Goal: Task Accomplishment & Management: Manage account settings

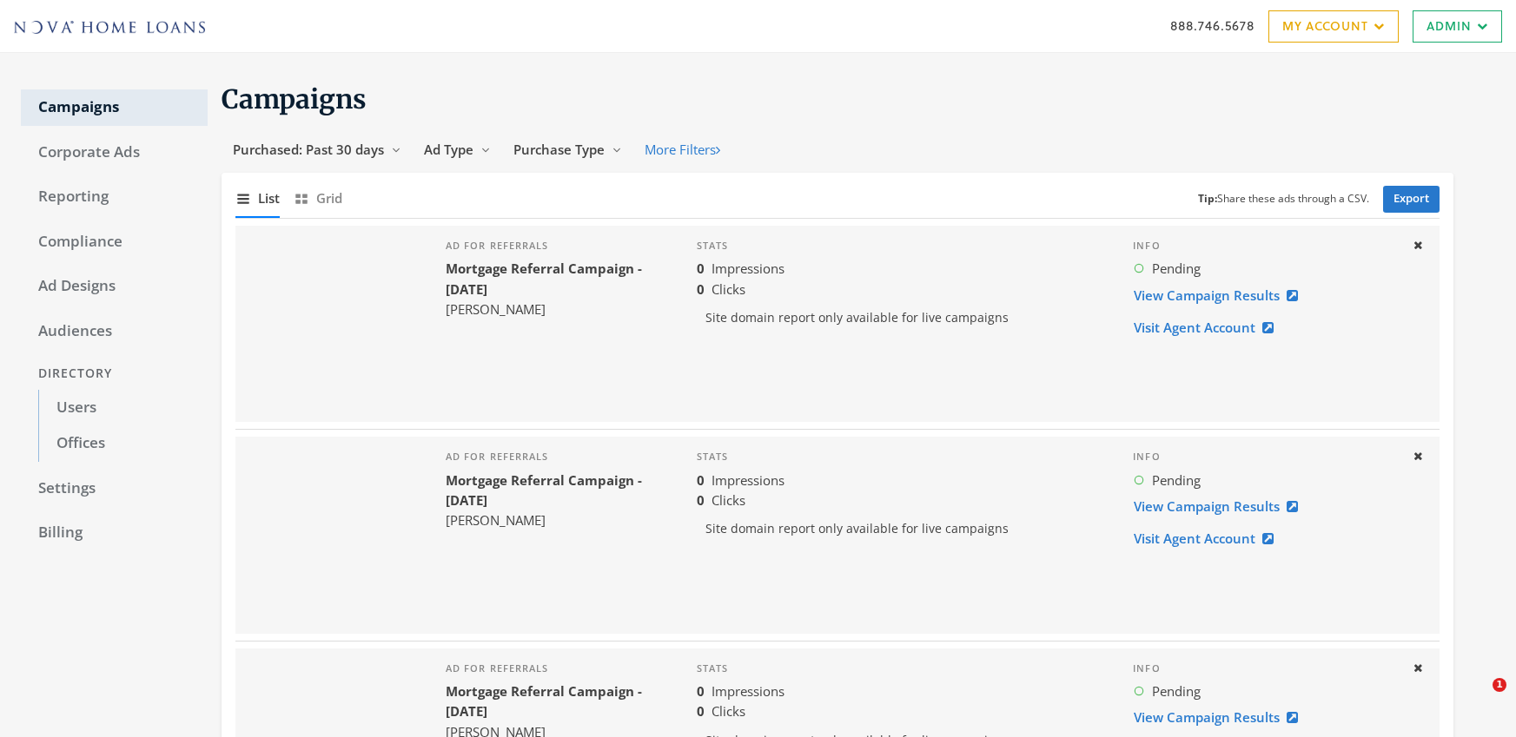
scroll to position [7, 0]
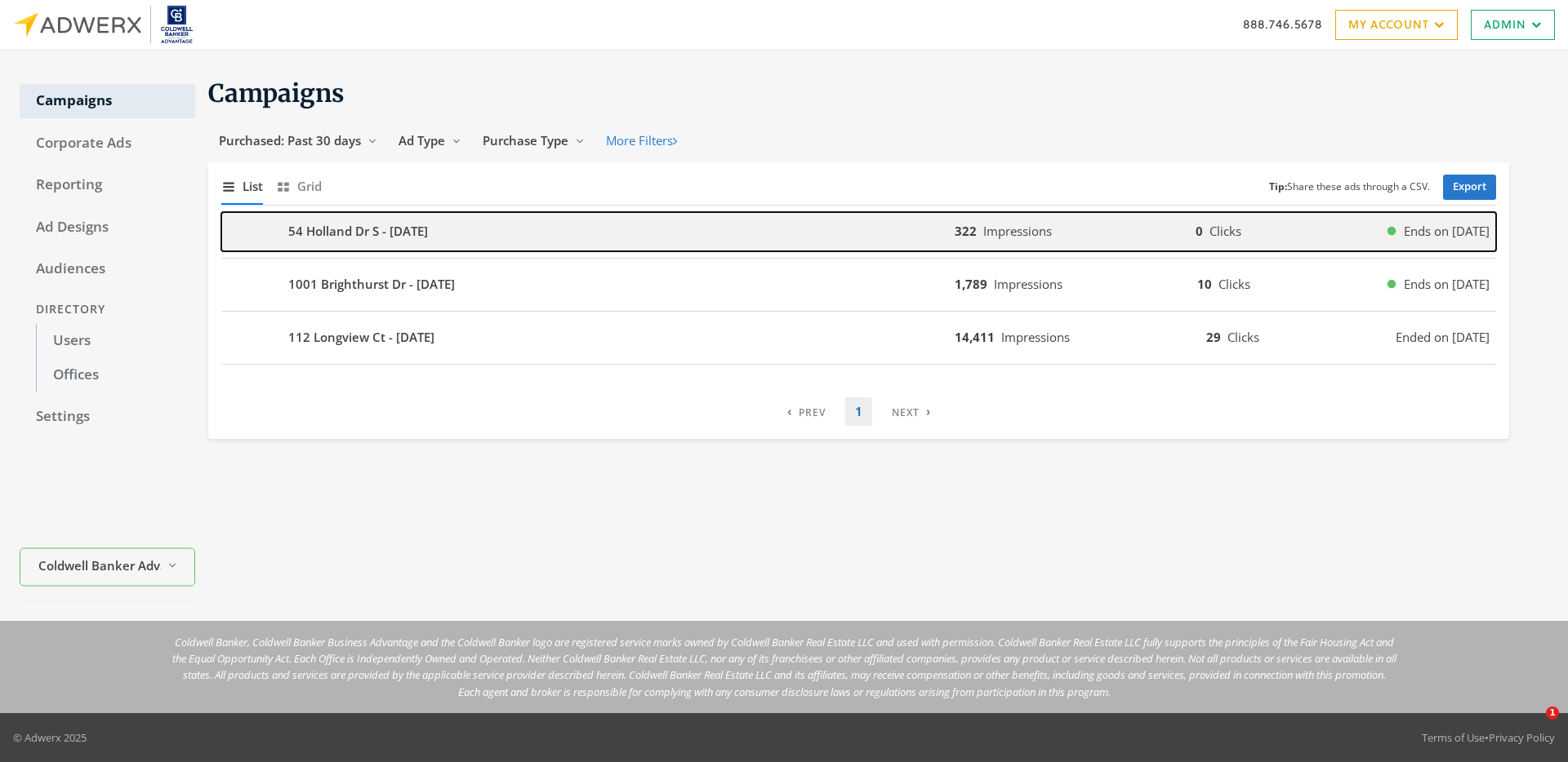
click at [345, 231] on b "54 Holland Dr S - [DATE]" at bounding box center [358, 231] width 140 height 19
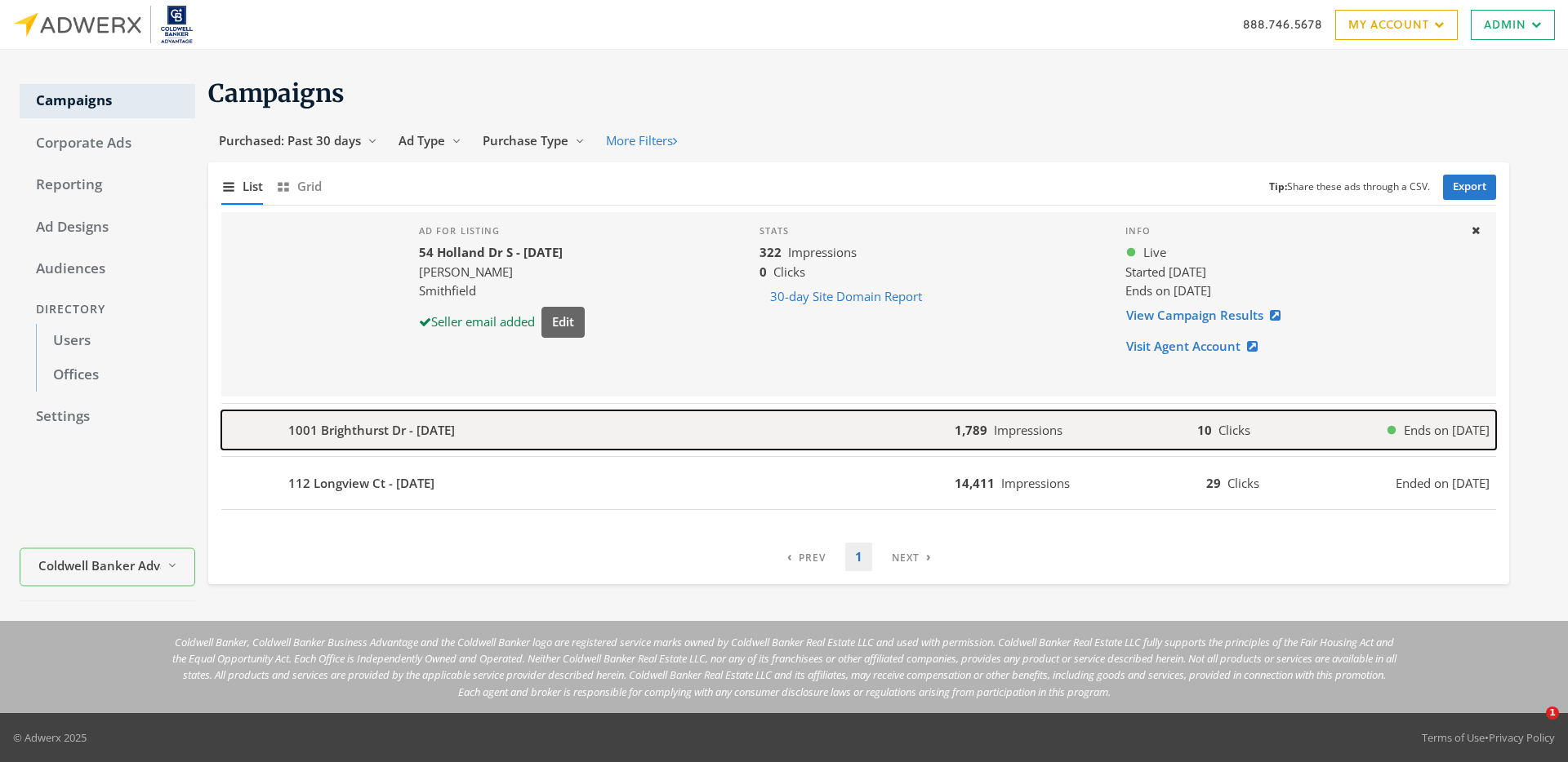
click at [379, 429] on b "1001 Brighthurst Dr - 2025-09-29" at bounding box center [371, 430] width 166 height 19
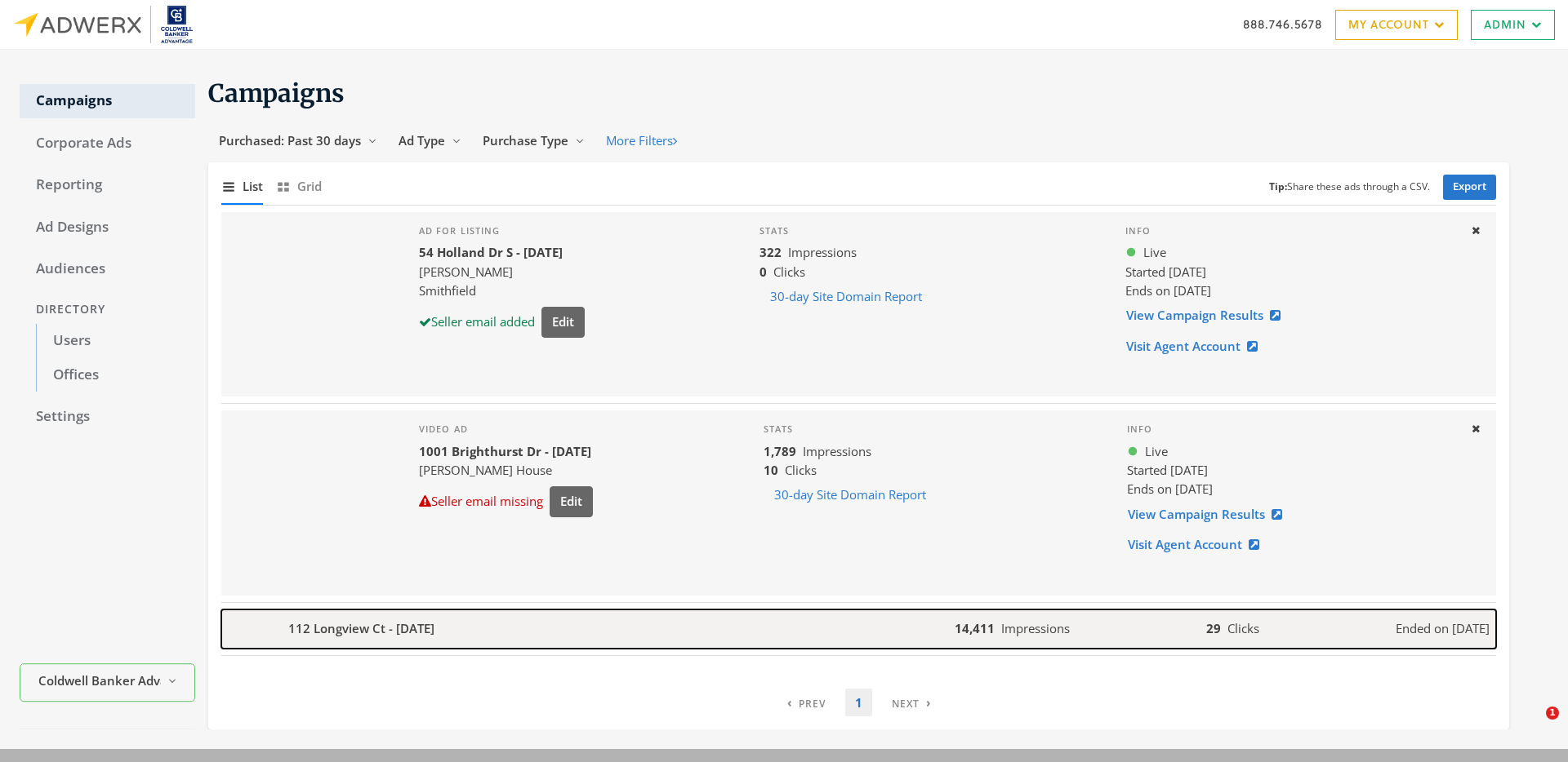
click at [395, 631] on b "112 Longview Ct - 2025-09-10" at bounding box center [361, 629] width 146 height 19
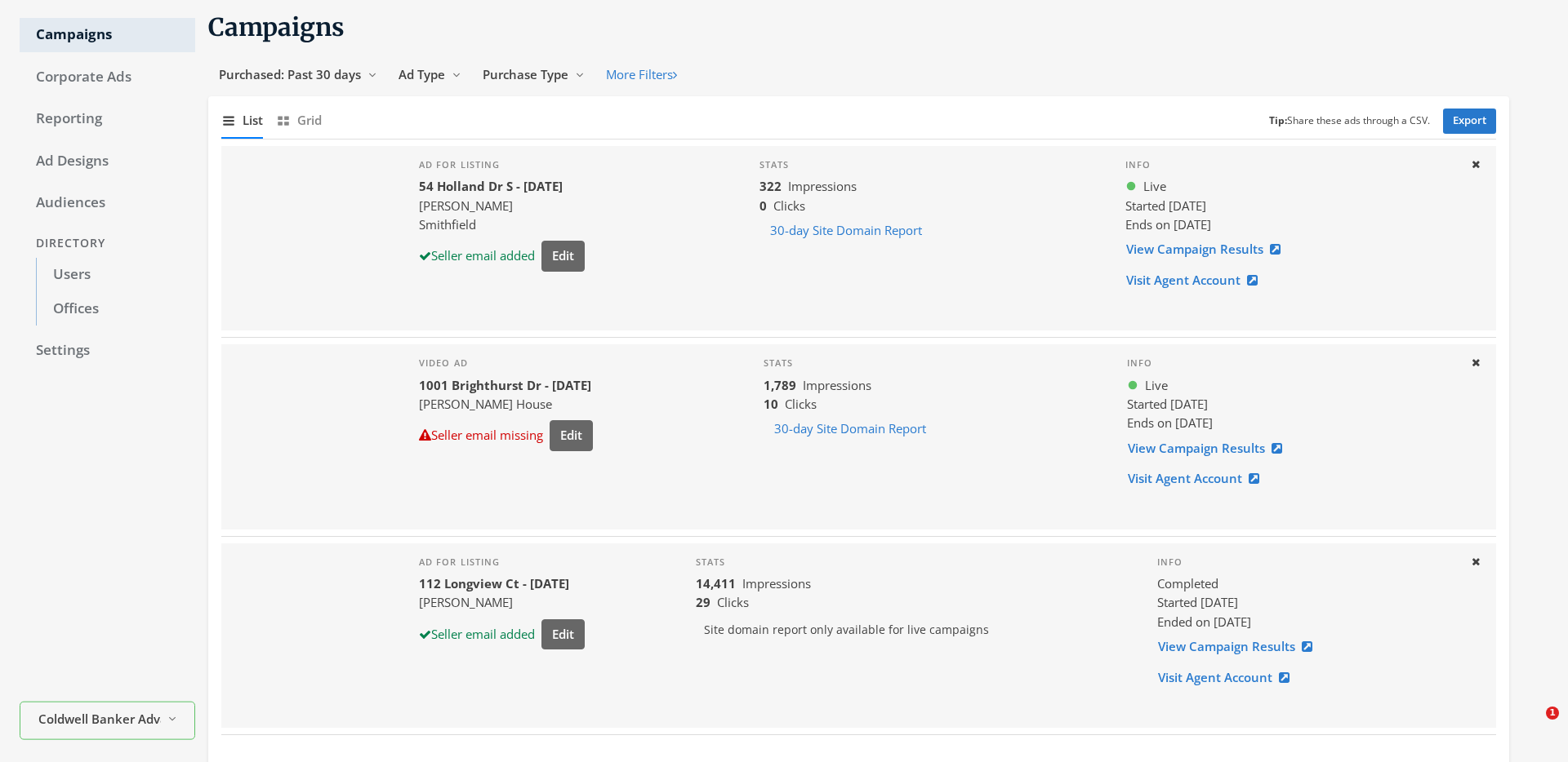
scroll to position [71, 0]
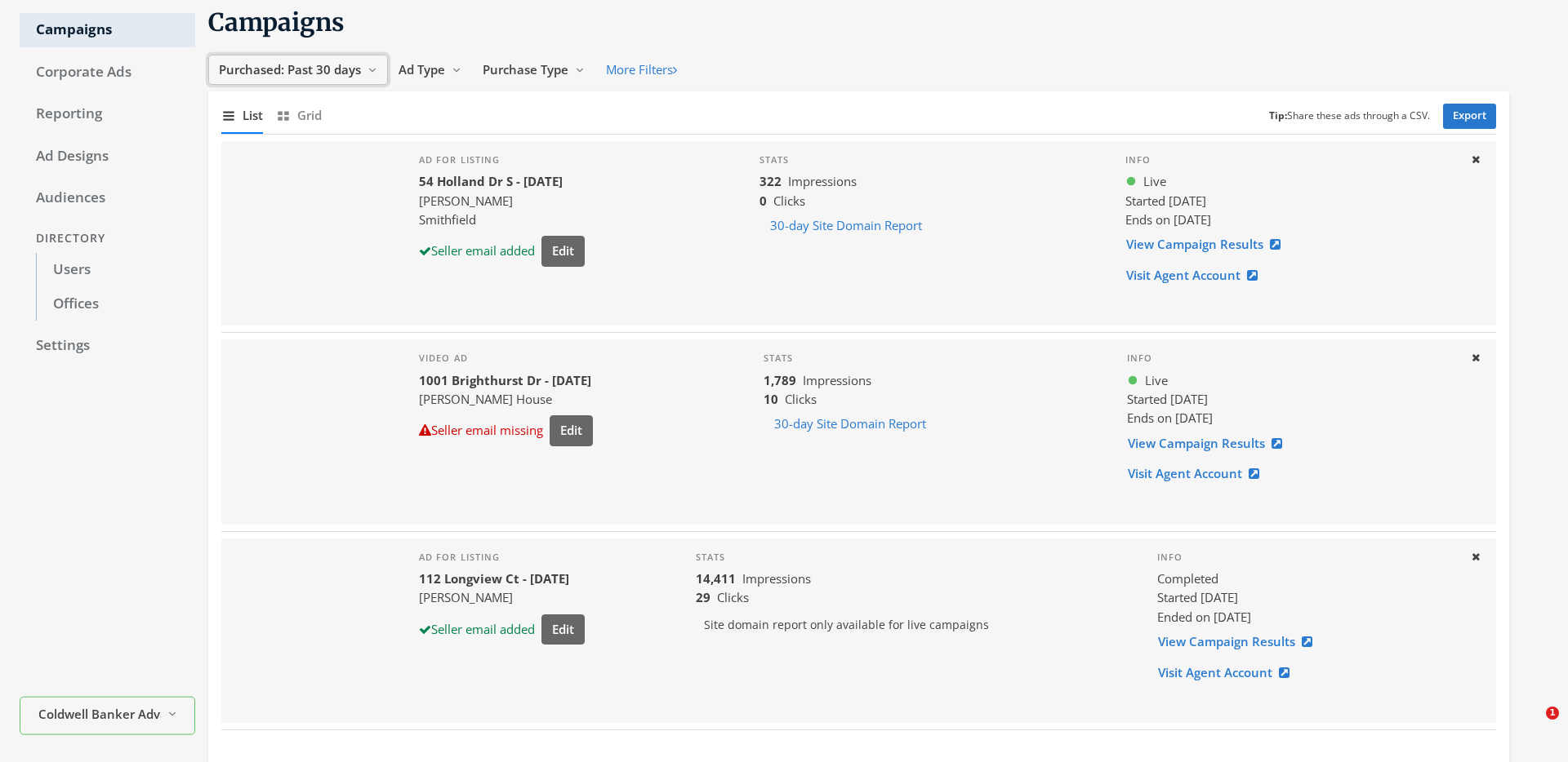
click at [337, 73] on span "Purchased: Past 30 days" at bounding box center [290, 69] width 142 height 16
click at [265, 255] on button "Custom Dates" at bounding box center [273, 254] width 116 height 25
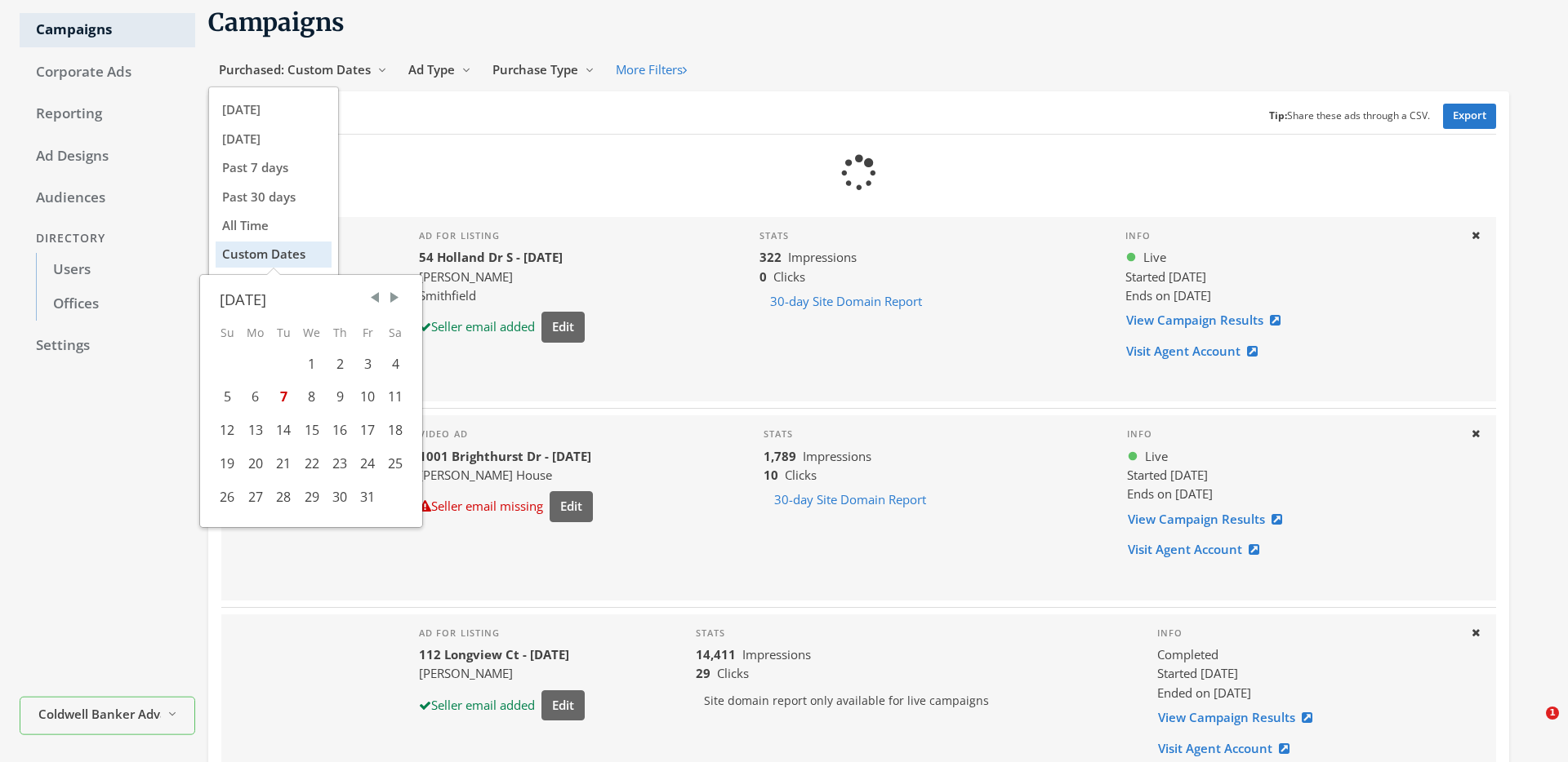
click at [378, 296] on span "Previous Month" at bounding box center [374, 297] width 16 height 16
click at [375, 296] on span "Previous Month" at bounding box center [374, 297] width 16 height 16
click at [288, 362] on div "1" at bounding box center [284, 365] width 28 height 34
click at [396, 293] on span "Next Month" at bounding box center [394, 297] width 16 height 16
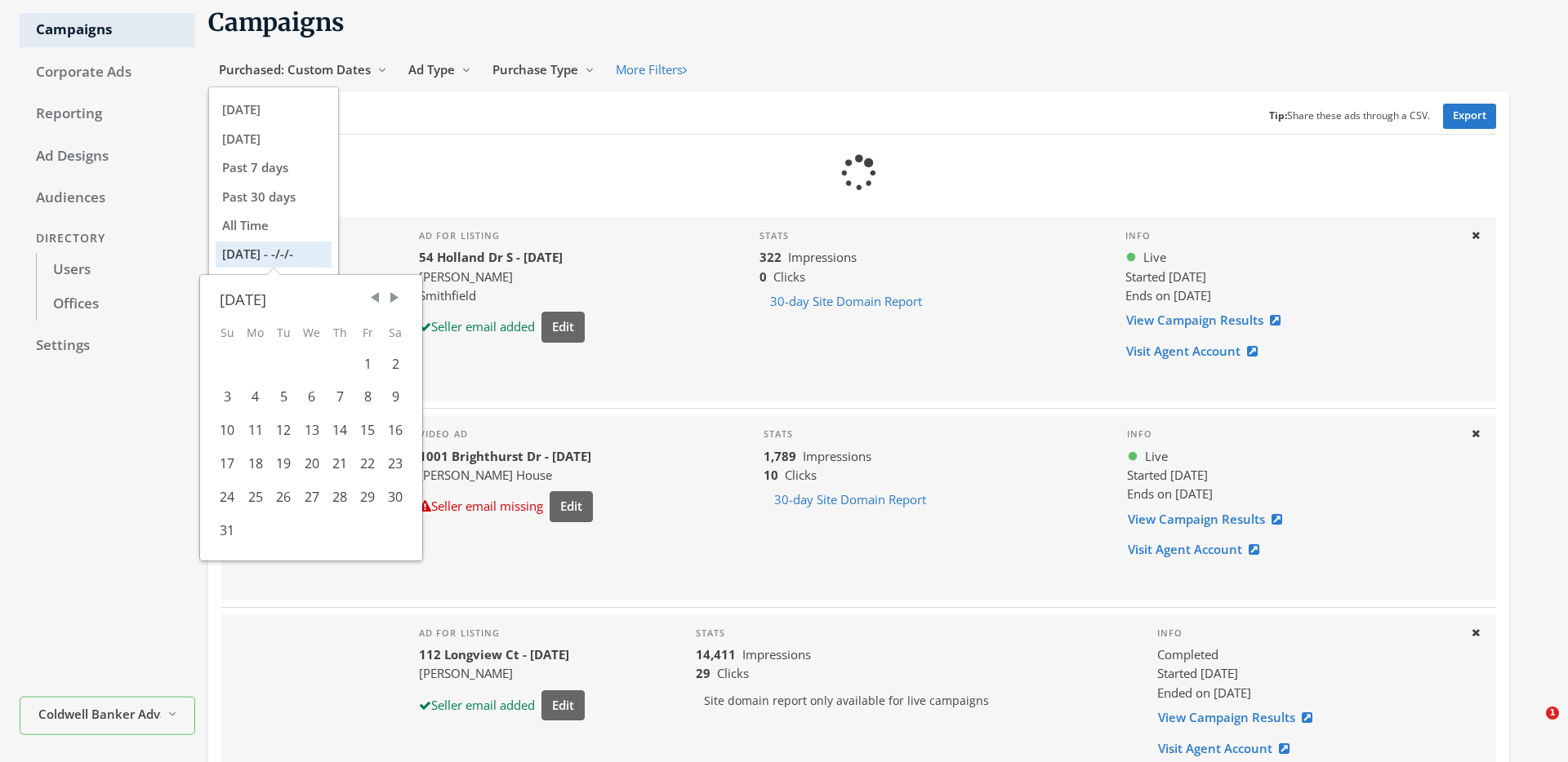
click at [396, 293] on span "Next Month" at bounding box center [394, 297] width 16 height 16
click at [289, 396] on div "7" at bounding box center [284, 397] width 28 height 34
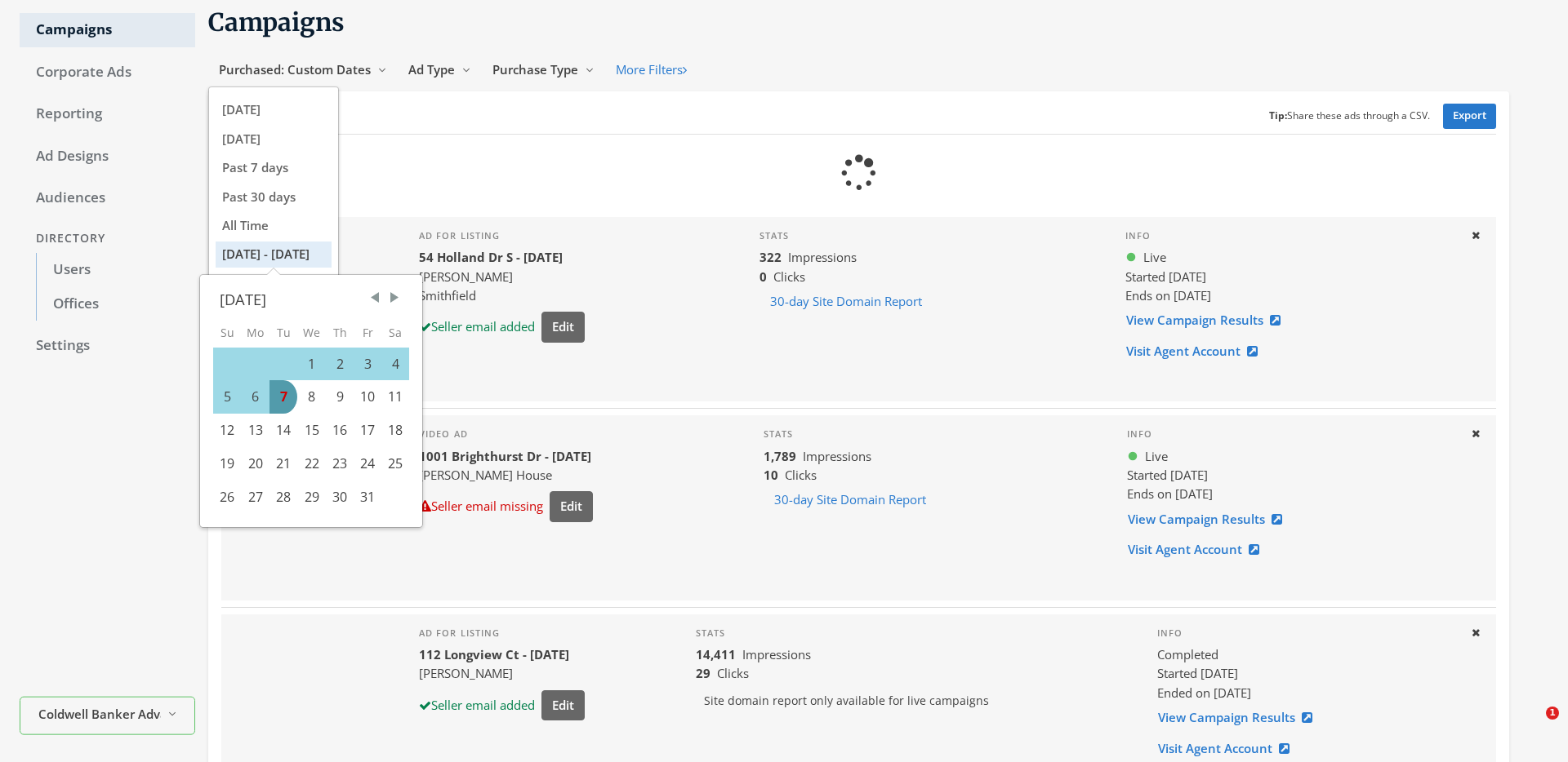
click at [452, 166] on div "Loading..." at bounding box center [858, 172] width 1275 height 76
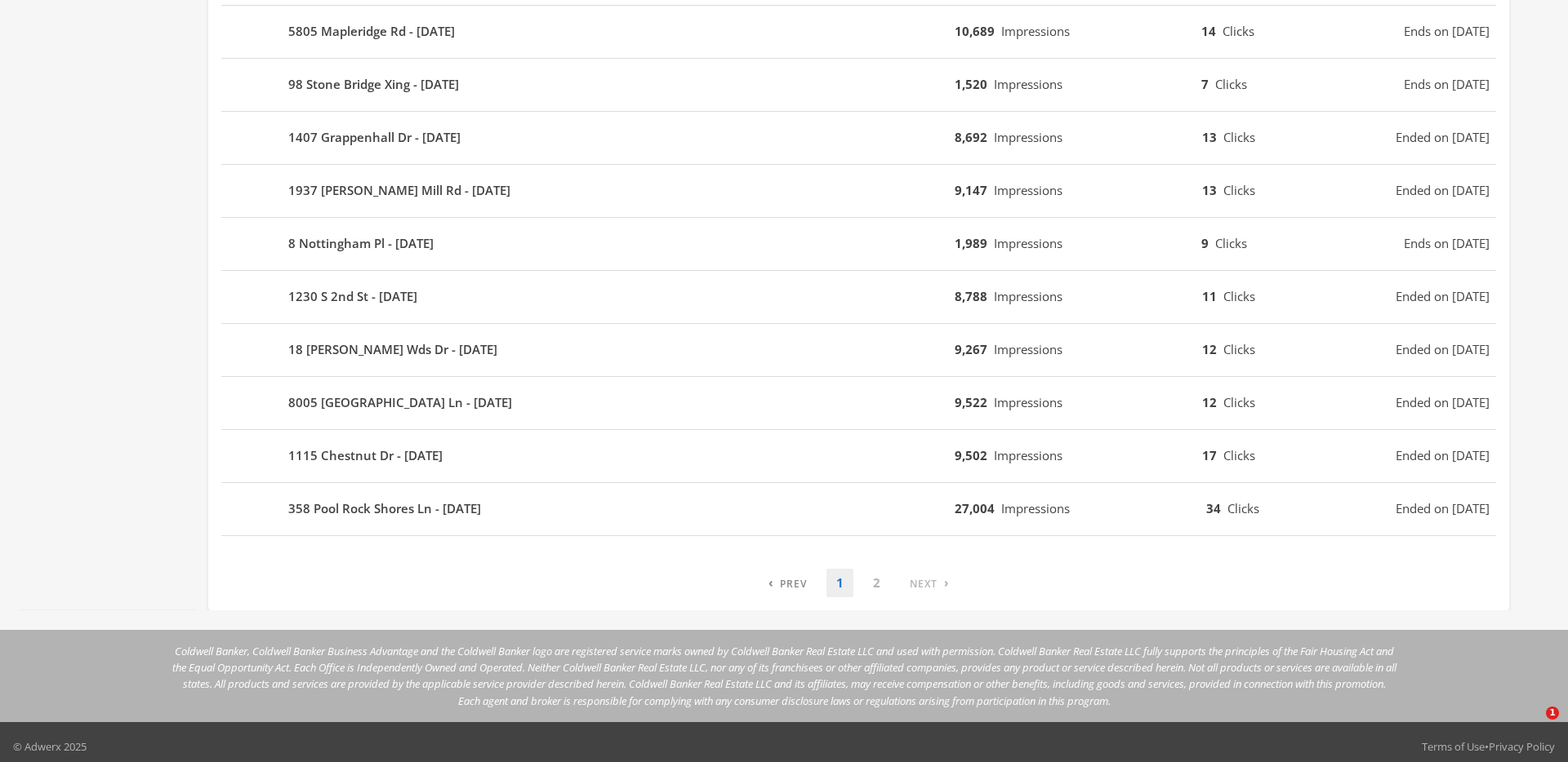
scroll to position [1388, 0]
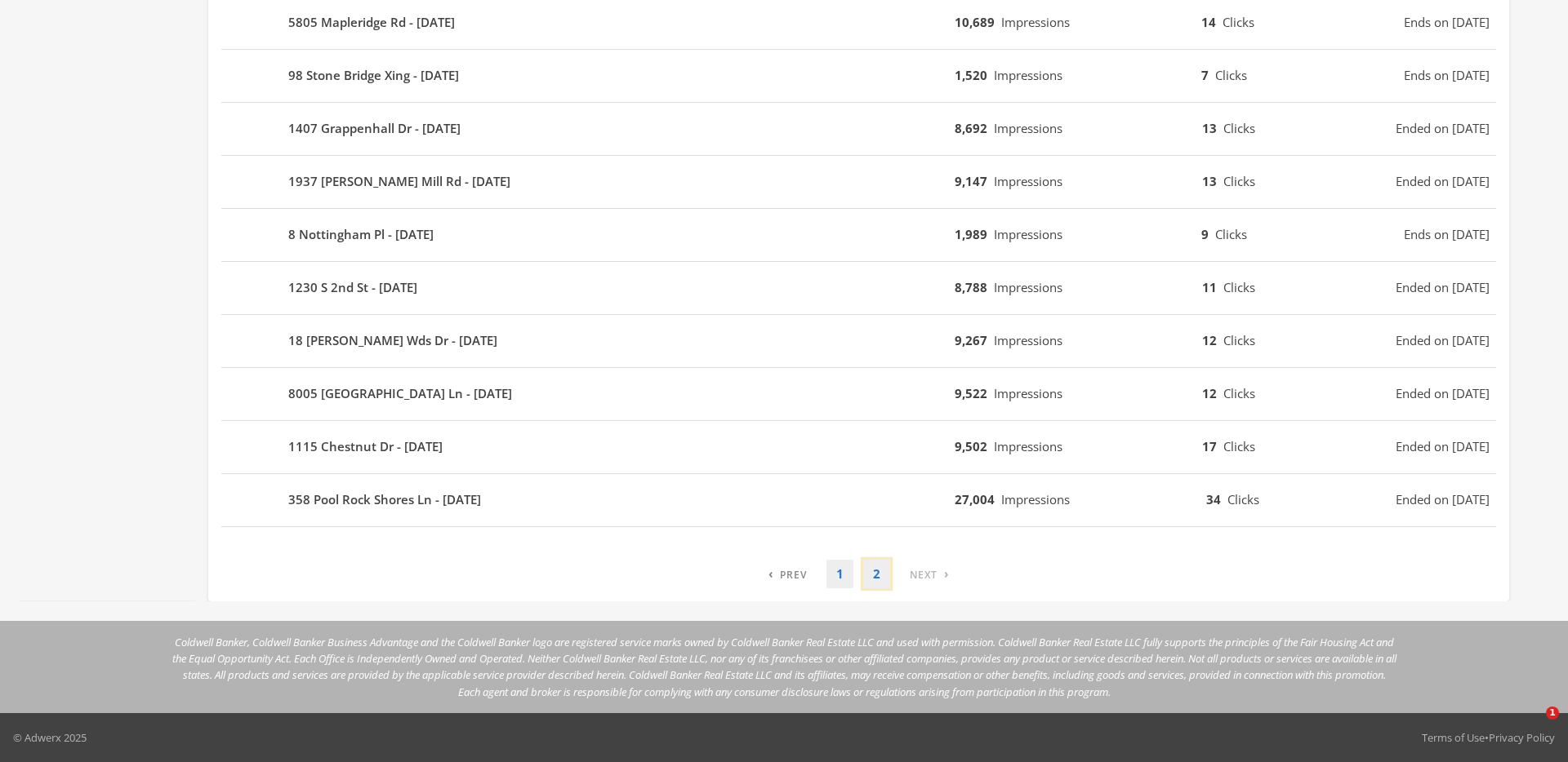
click at [882, 568] on link "2" at bounding box center [876, 574] width 27 height 28
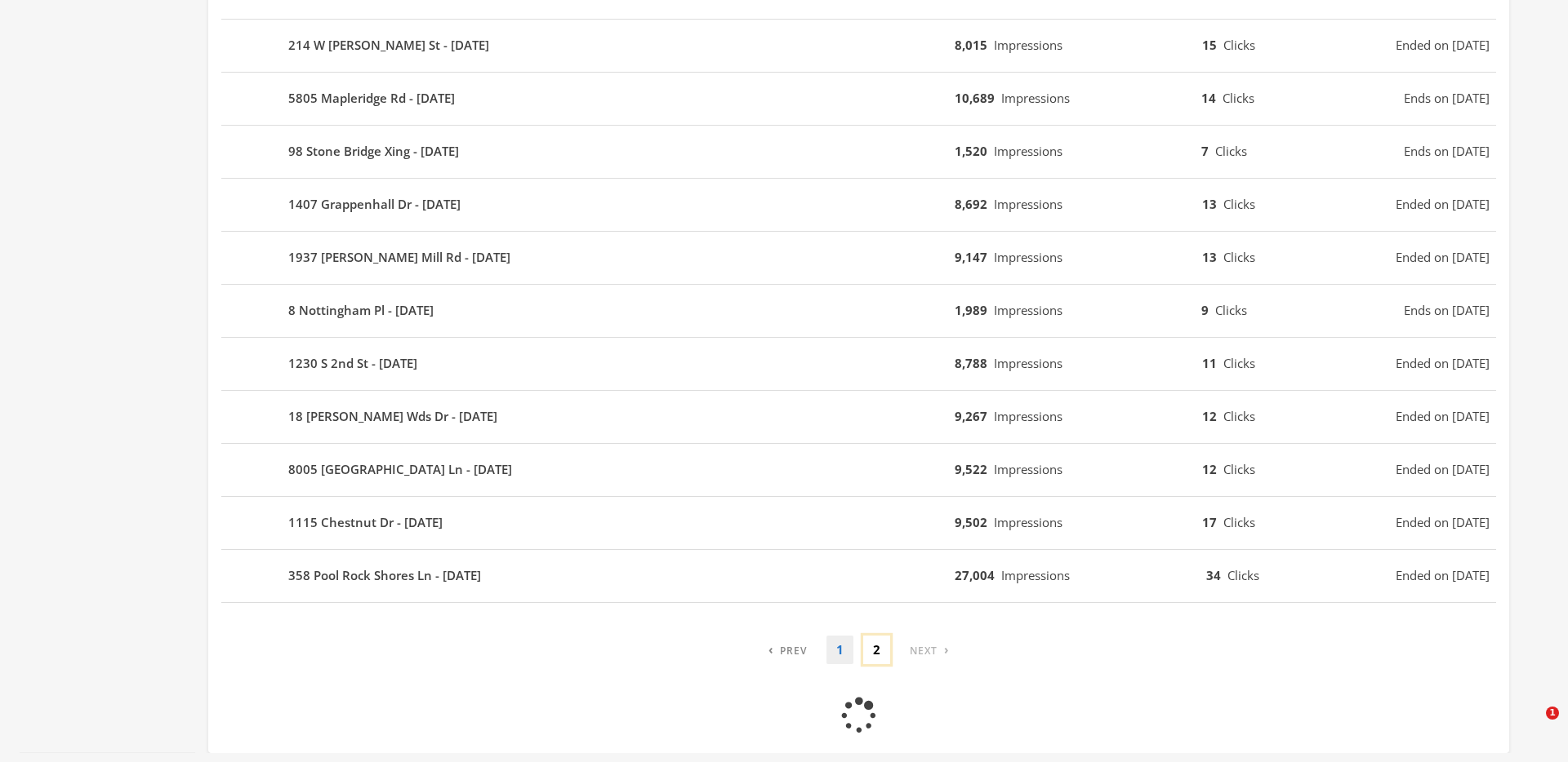
scroll to position [0, 0]
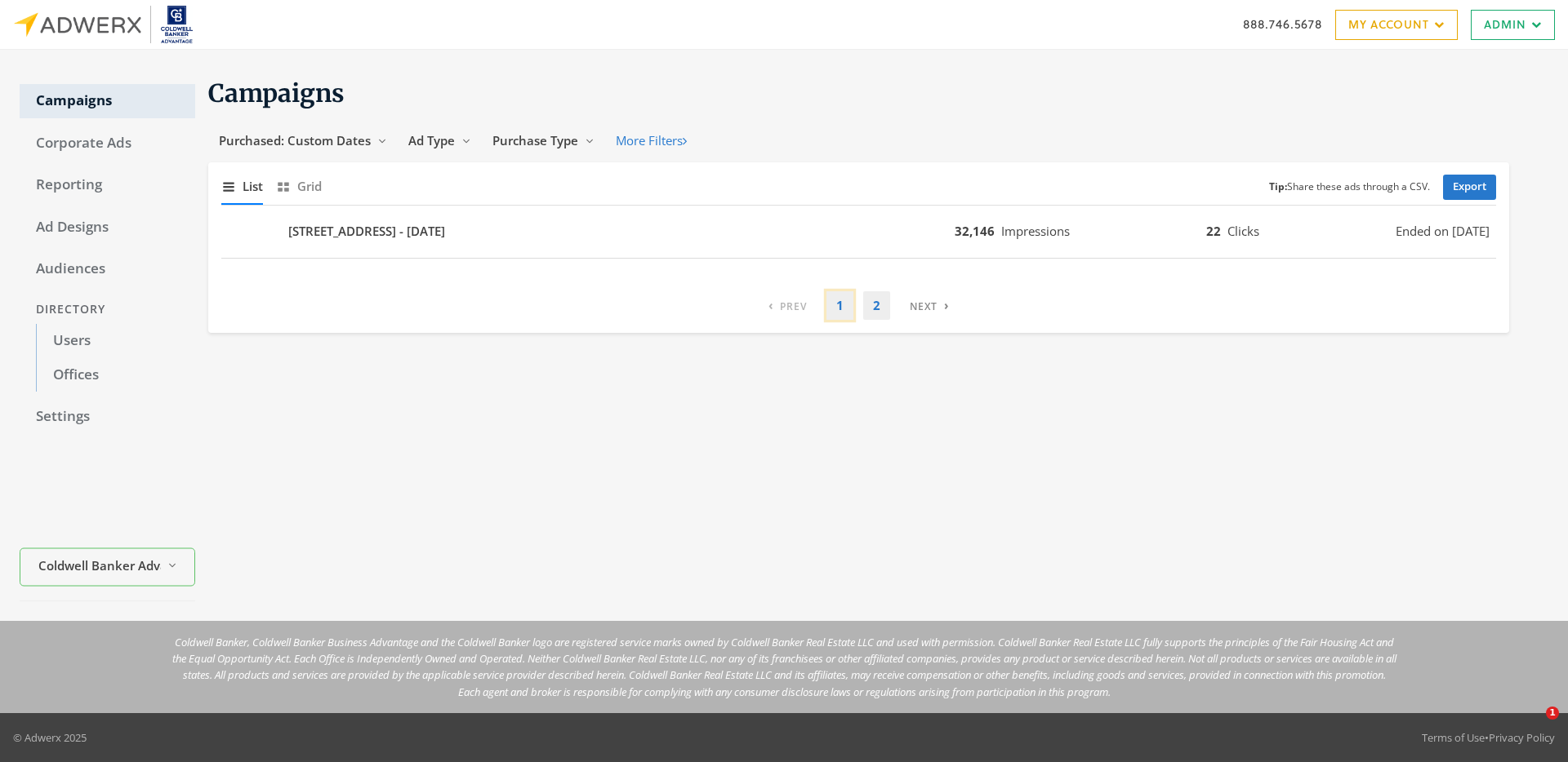
click at [841, 304] on link "1" at bounding box center [839, 305] width 27 height 28
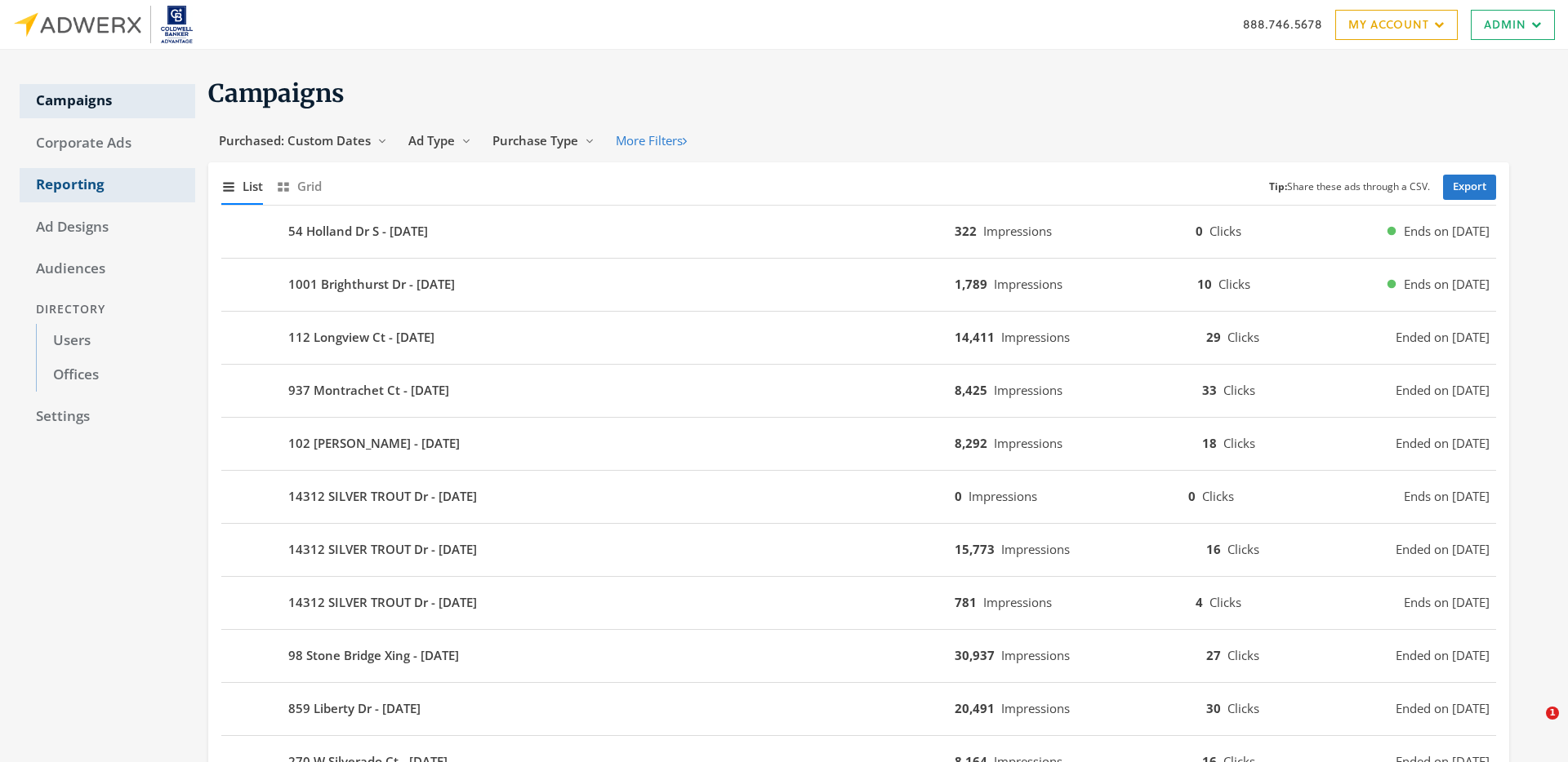
click at [64, 185] on link "Reporting" at bounding box center [107, 185] width 176 height 34
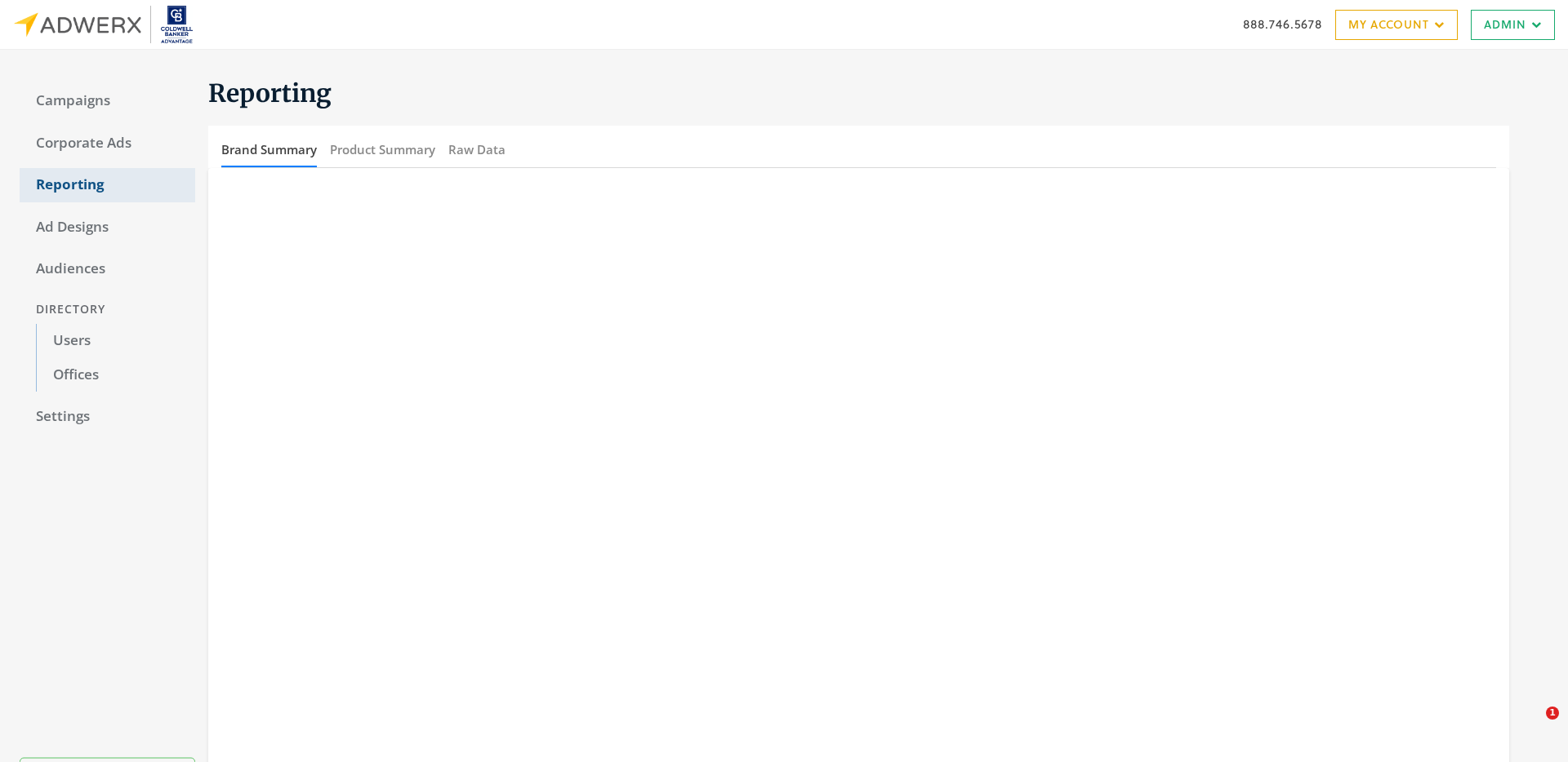
click at [64, 182] on link "Reporting" at bounding box center [107, 185] width 176 height 34
click at [463, 154] on button "Raw Data" at bounding box center [477, 149] width 57 height 35
click at [92, 180] on link "Reporting" at bounding box center [107, 185] width 176 height 34
click at [75, 100] on link "Campaigns" at bounding box center [107, 101] width 176 height 34
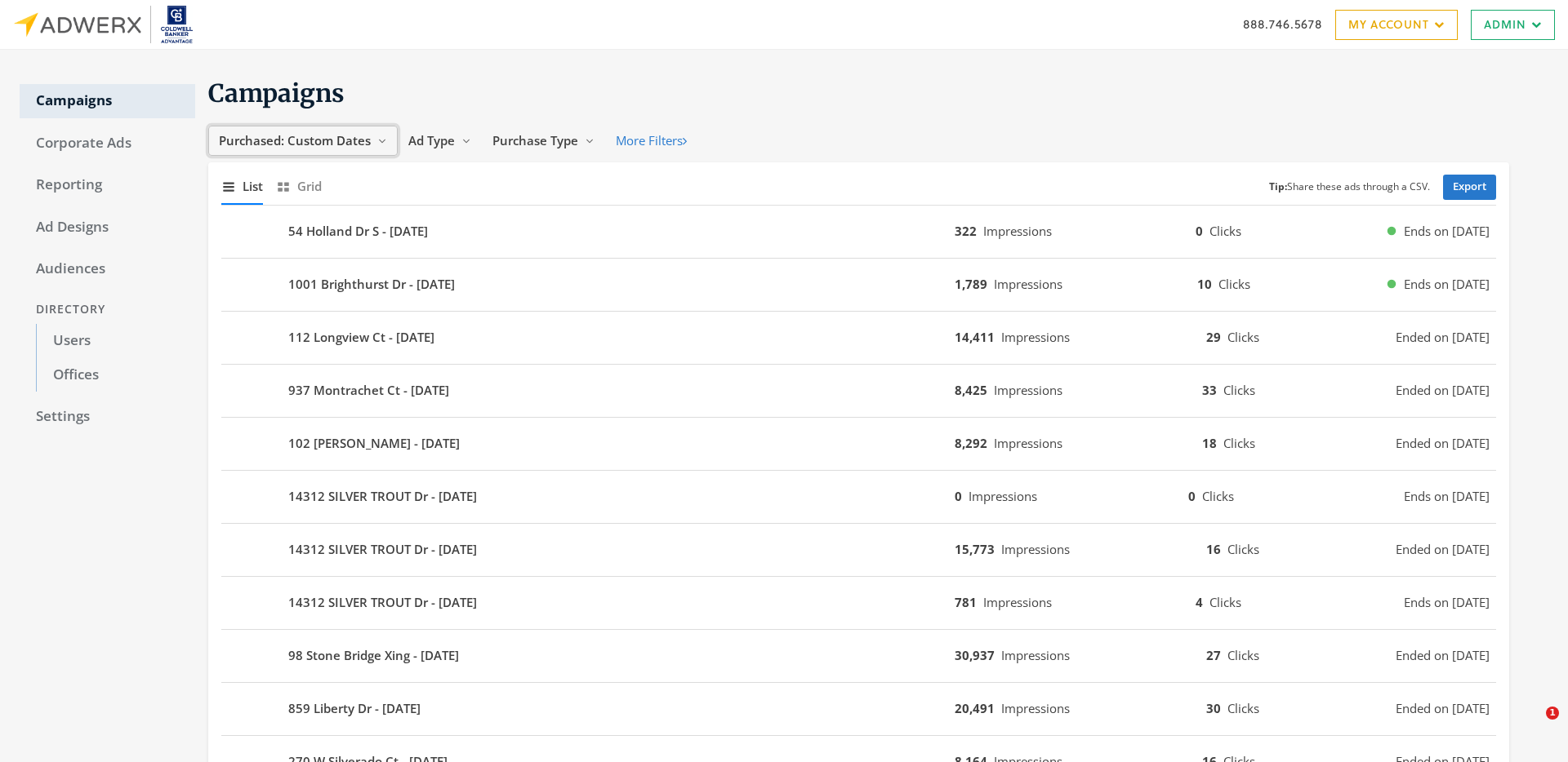
click at [338, 135] on span "Purchased: Custom Dates" at bounding box center [295, 140] width 152 height 16
click at [505, 143] on span "Purchase Type" at bounding box center [535, 140] width 86 height 16
click at [370, 134] on button "Purchased: Custom Dates Reveal list of Purchased: Custom Dates" at bounding box center [303, 141] width 190 height 30
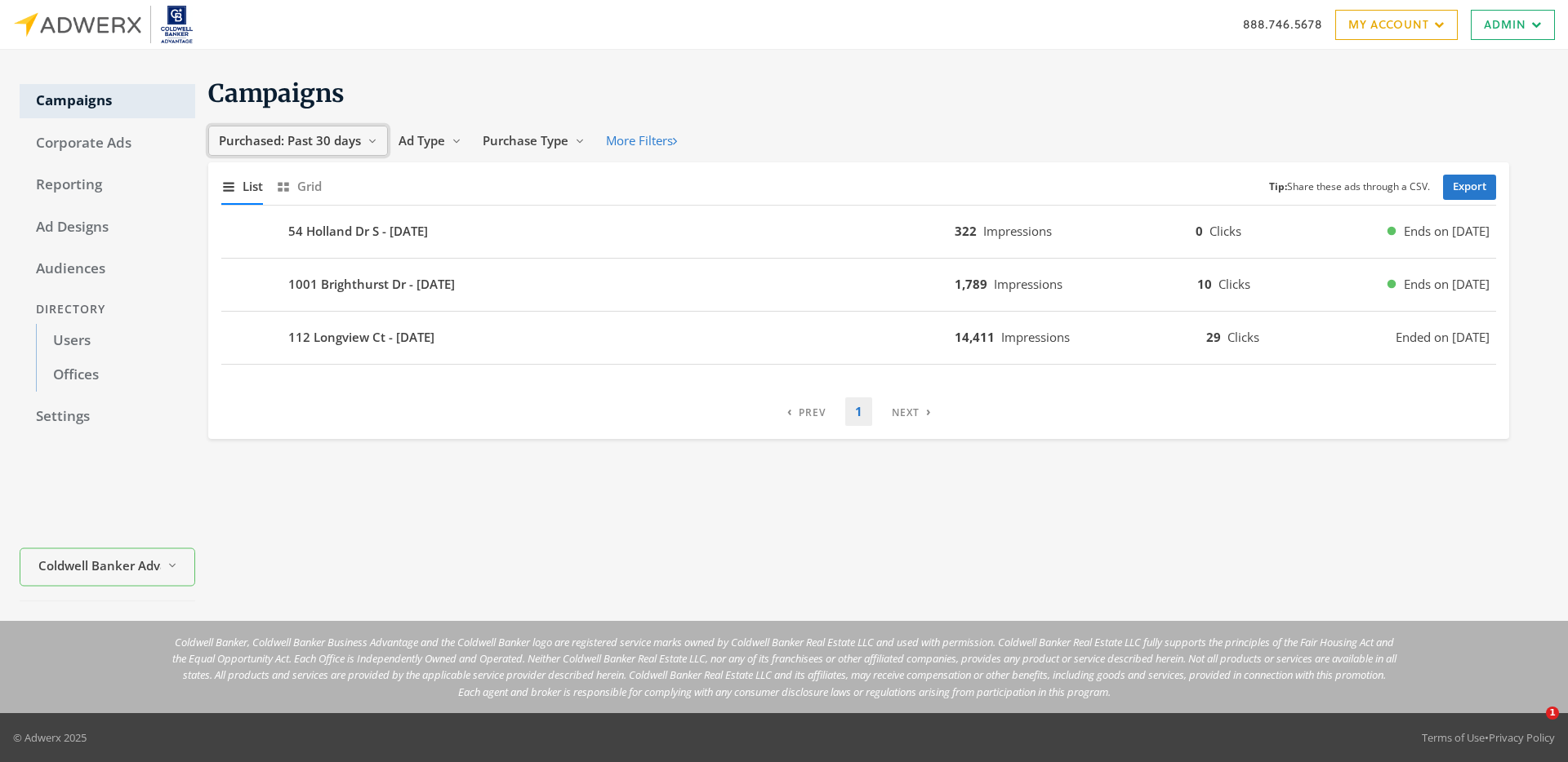
click at [298, 141] on span "Purchased: Past 30 days" at bounding box center [290, 140] width 142 height 16
click at [289, 294] on button "All Time" at bounding box center [273, 296] width 116 height 25
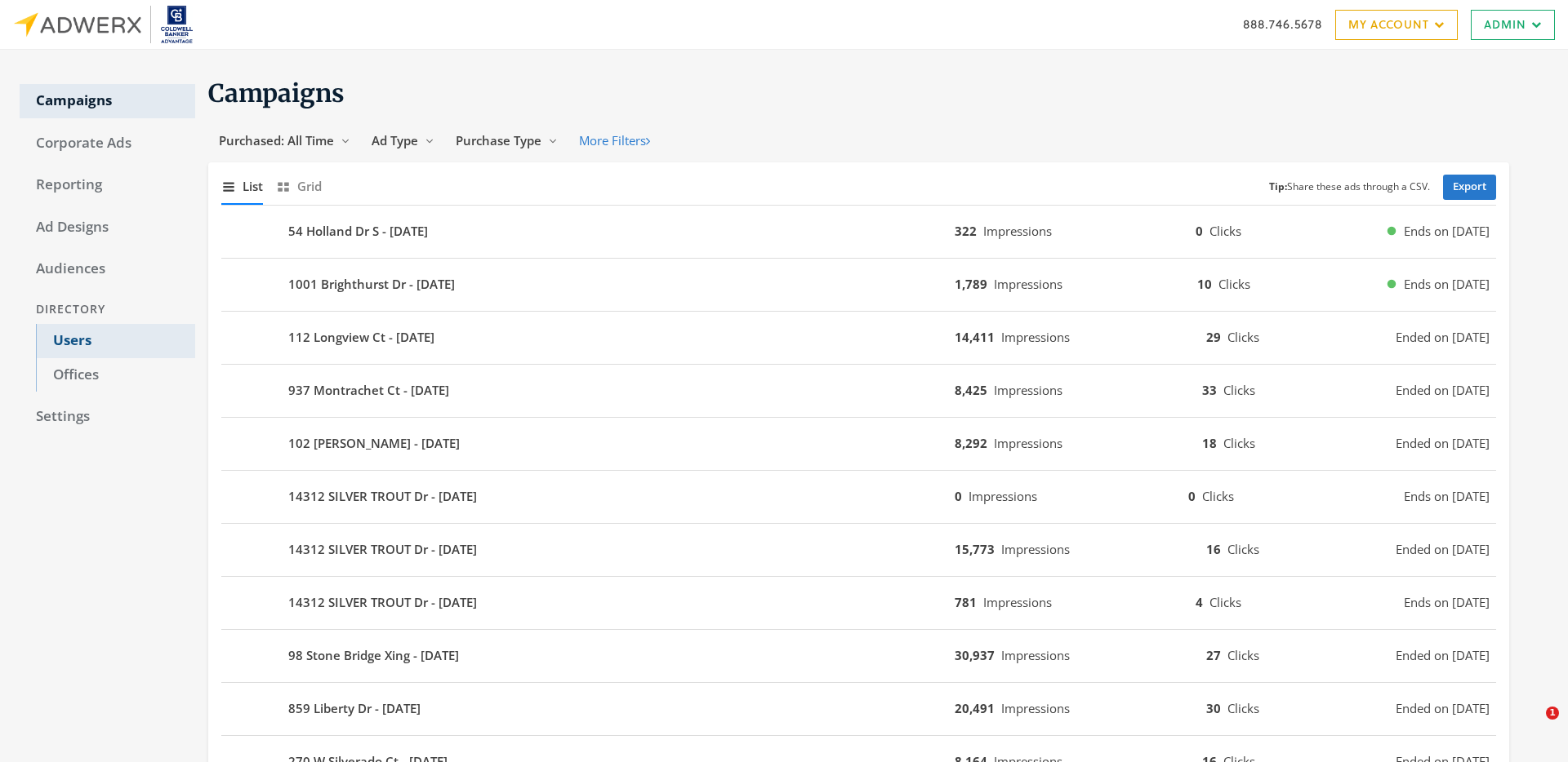
click at [79, 343] on link "Users" at bounding box center [115, 341] width 159 height 34
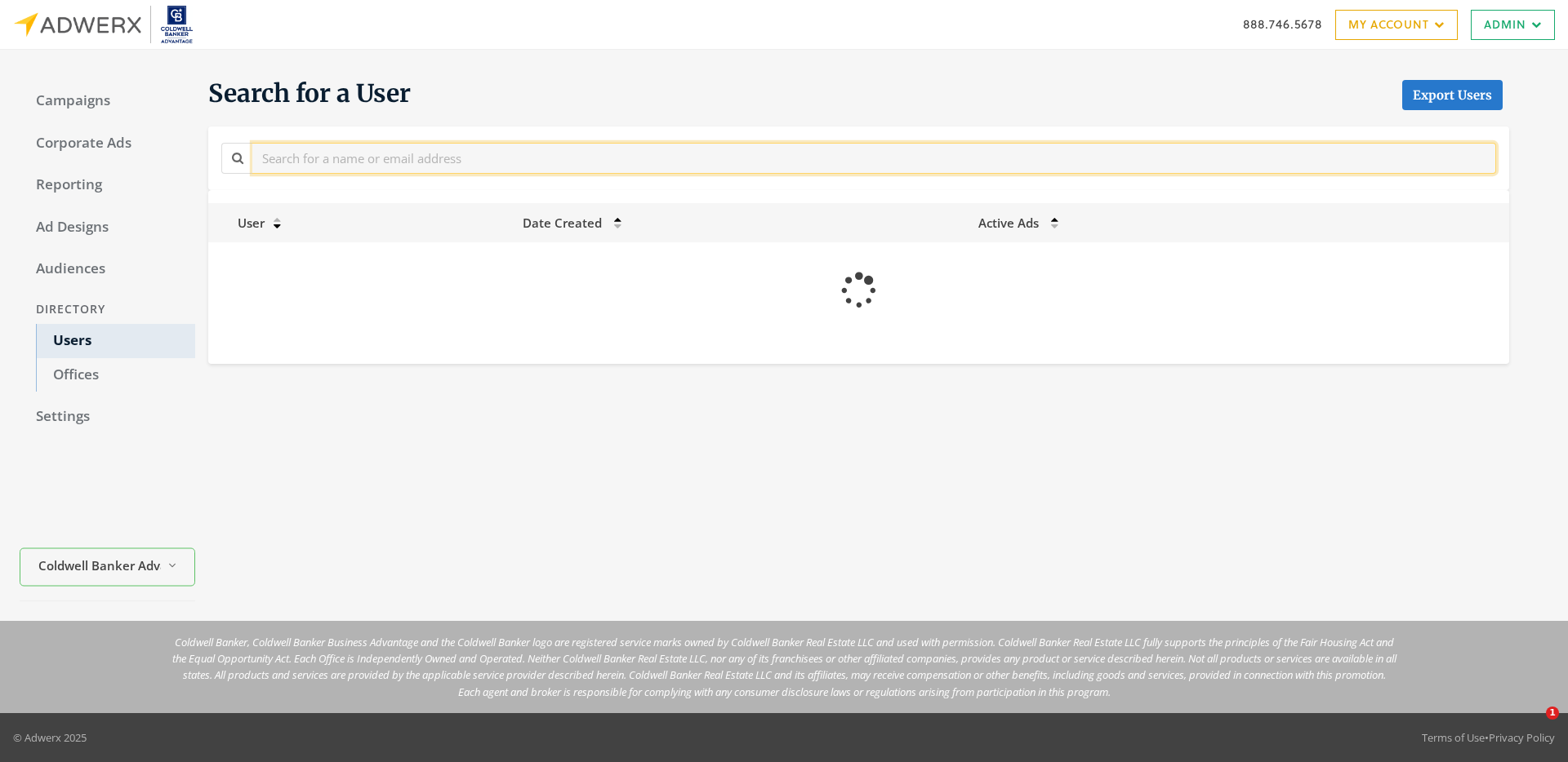
click at [305, 154] on input "text" at bounding box center [873, 158] width 1244 height 30
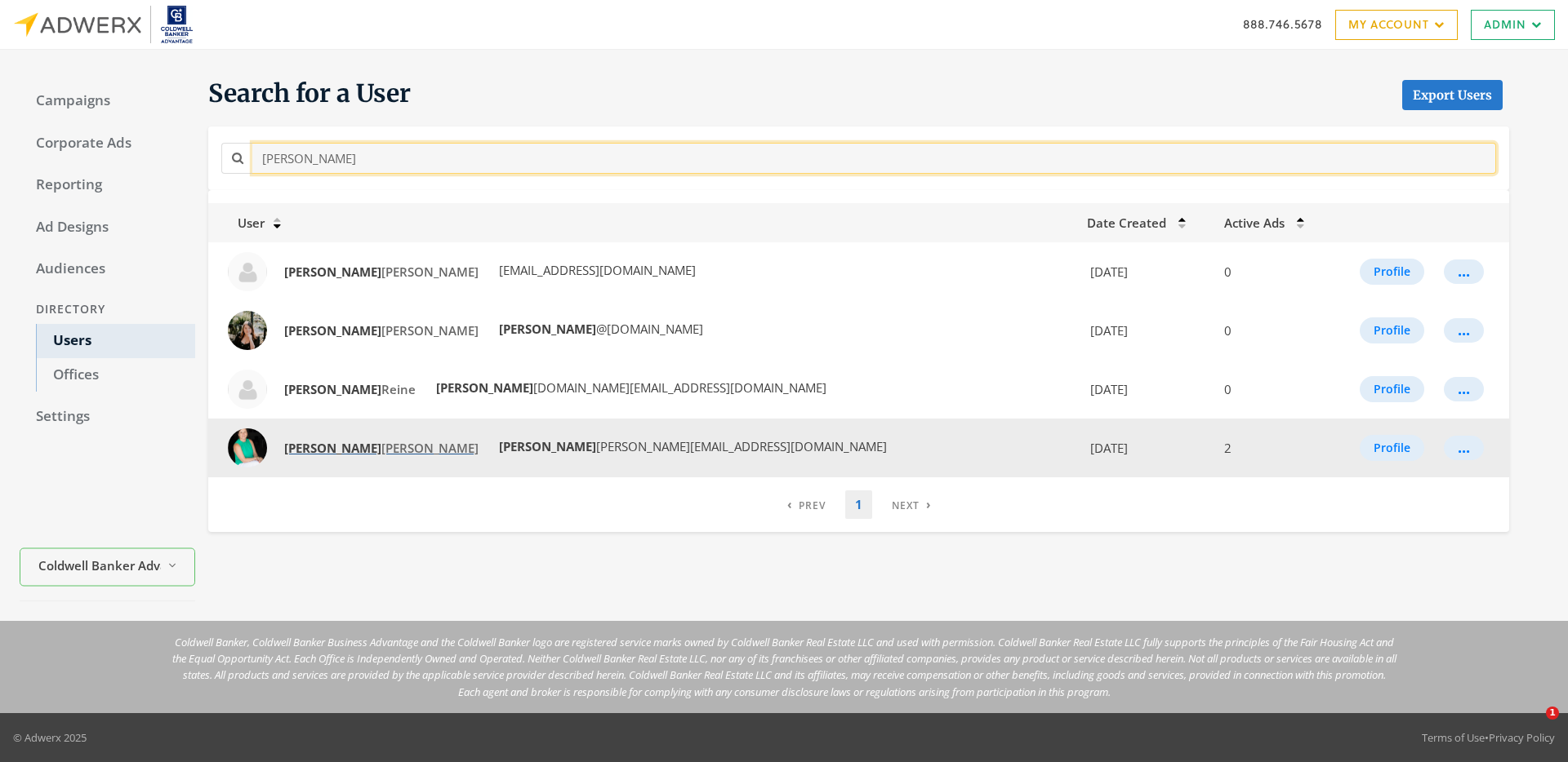
type input "dana"
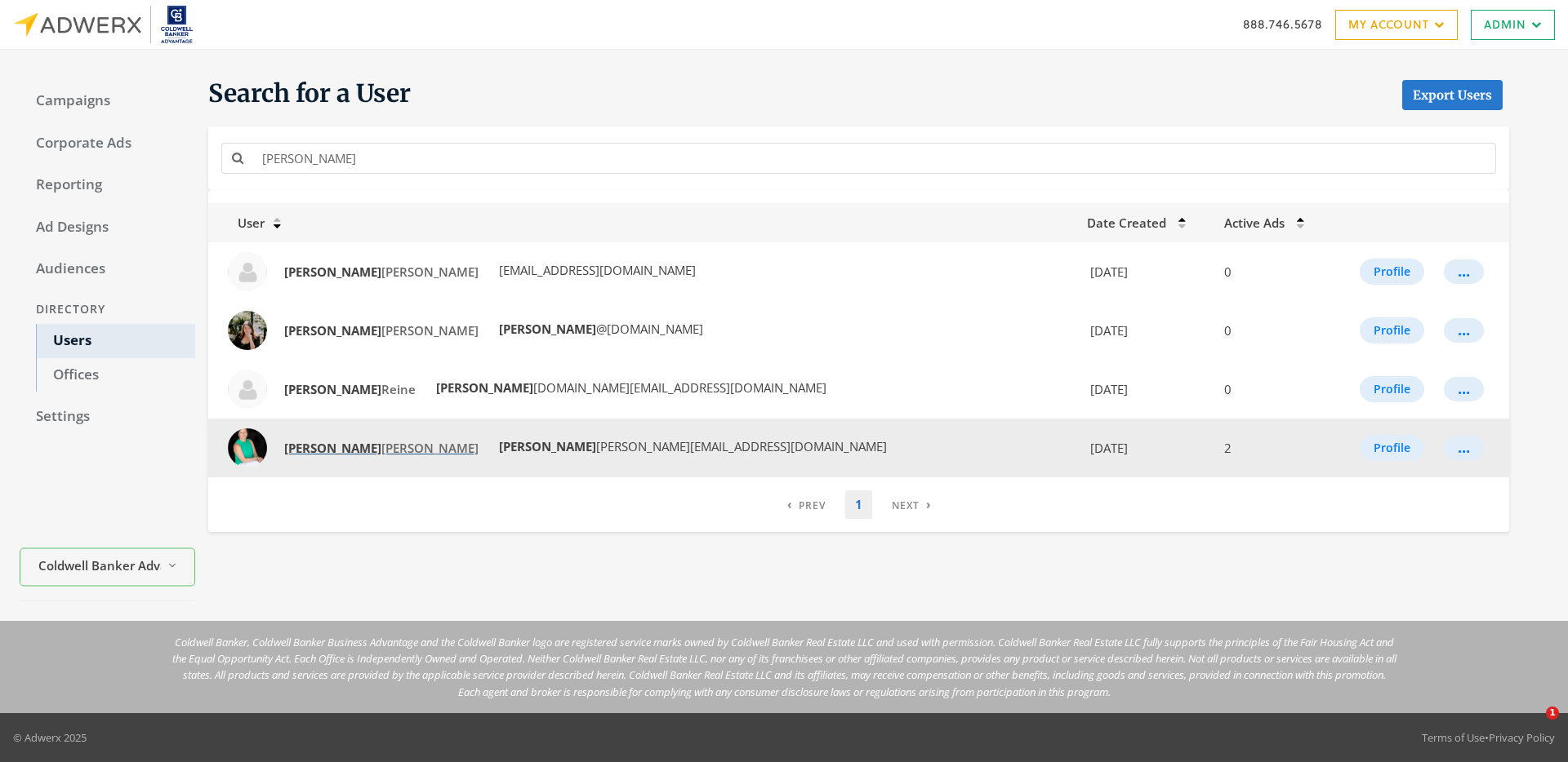
click at [336, 450] on span "Dana Satterfield" at bounding box center [381, 447] width 195 height 16
